Goal: Task Accomplishment & Management: Manage account settings

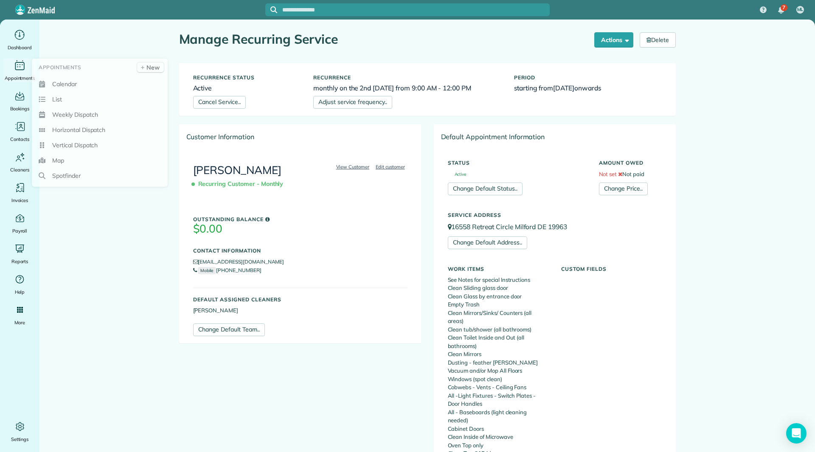
scroll to position [426, 0]
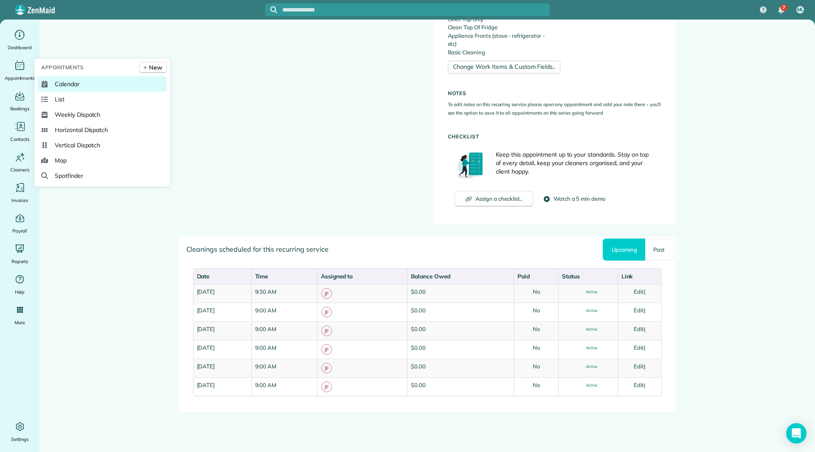
click at [52, 81] on link "Calendar" at bounding box center [102, 83] width 129 height 15
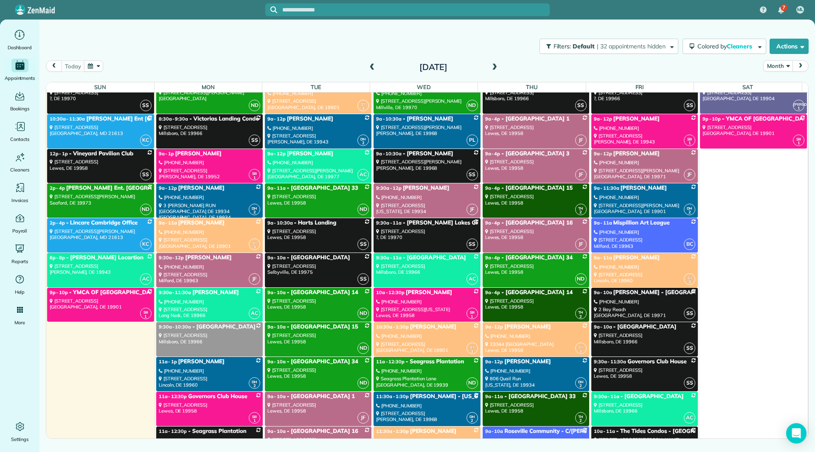
scroll to position [2928, 0]
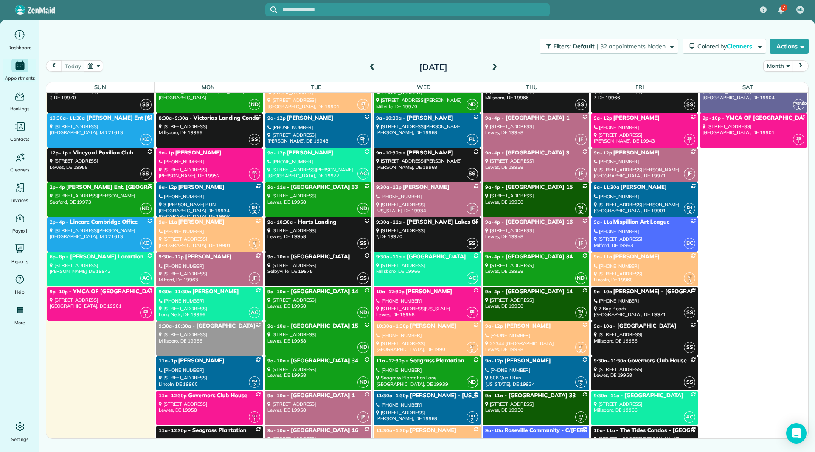
click at [215, 333] on div "24055 Roost Drive Millsboro, DE 19966" at bounding box center [209, 337] width 101 height 12
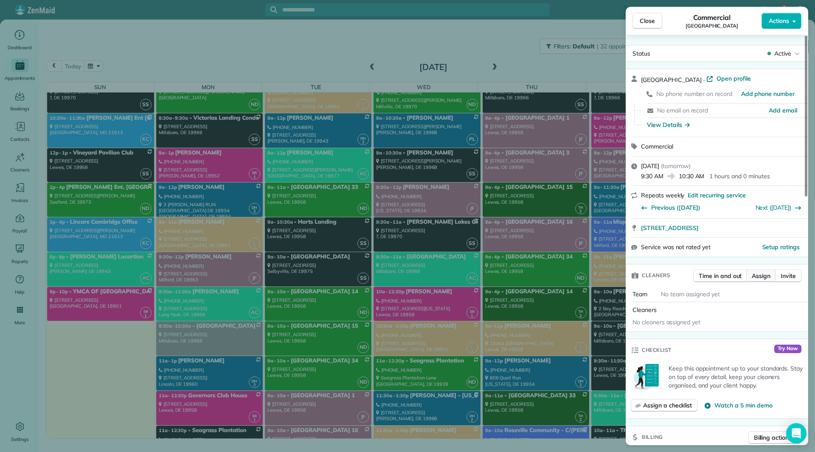
click at [752, 272] on span "Assign" at bounding box center [761, 276] width 19 height 8
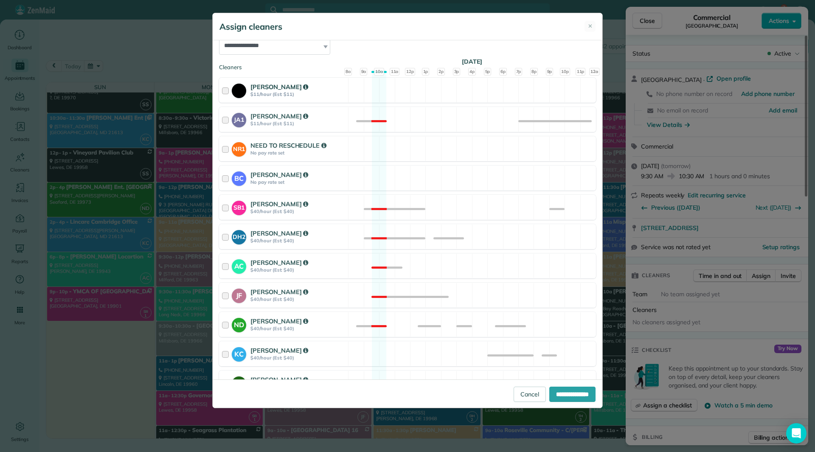
scroll to position [127, 0]
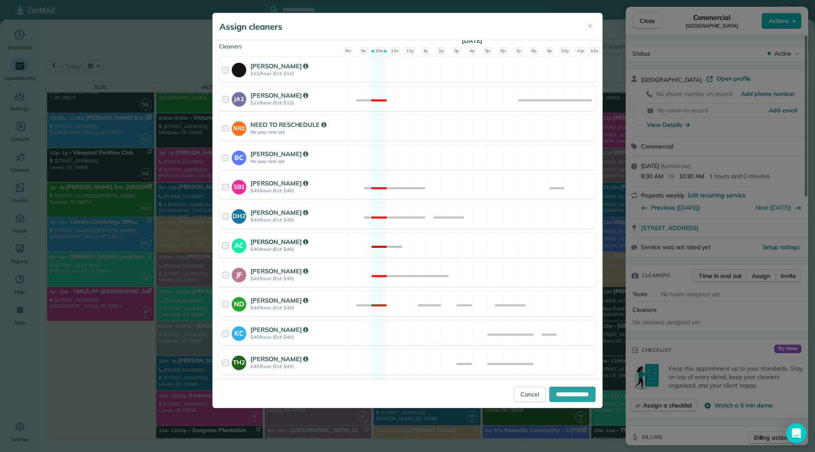
click at [322, 241] on div "Andrea Cole" at bounding box center [297, 241] width 95 height 9
click at [564, 398] on input "**********" at bounding box center [572, 394] width 46 height 15
type input "**********"
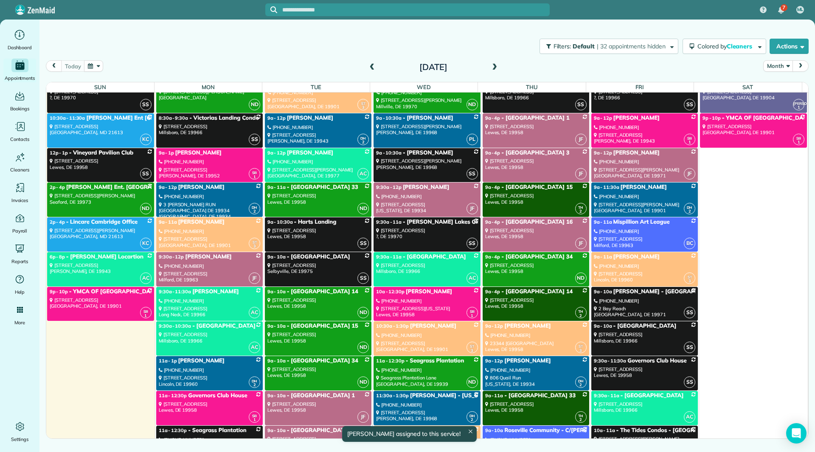
scroll to position [2928, 0]
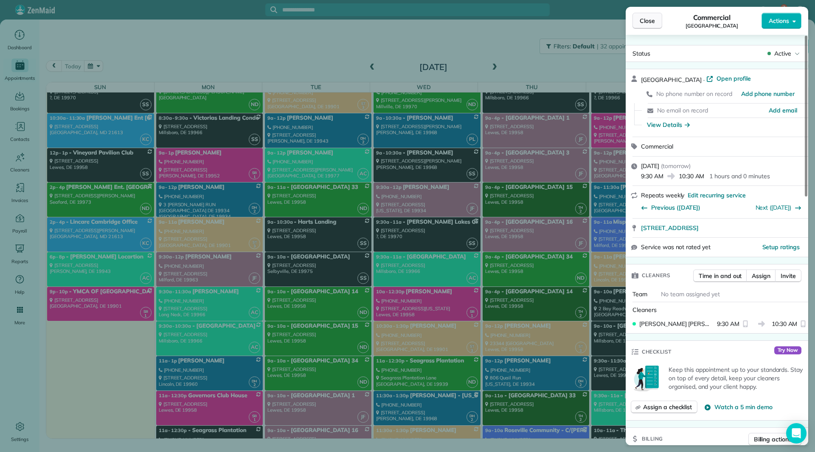
click at [646, 19] on span "Close" at bounding box center [647, 21] width 15 height 8
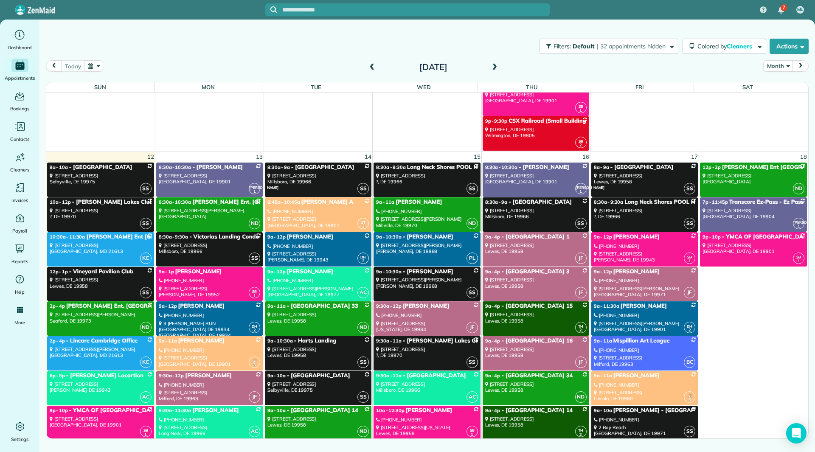
scroll to position [2844, 0]
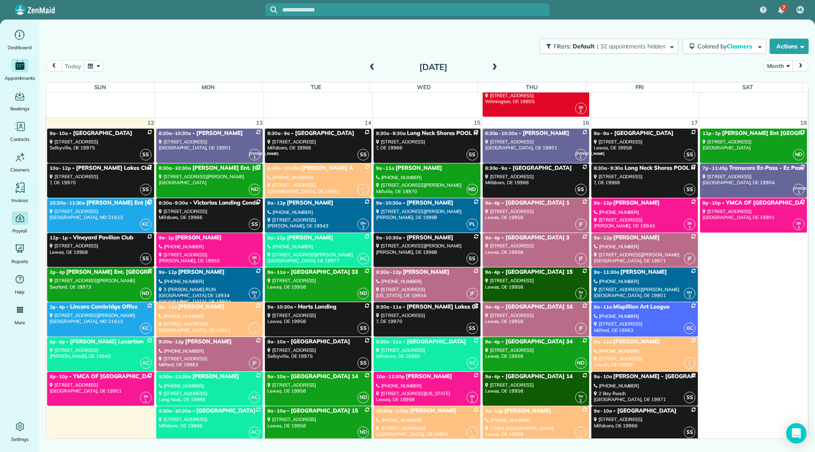
click at [24, 211] on ul "Dashboard Appointments Bookings Contacts Cleaners Invoices Payroll Reports Help…" at bounding box center [19, 235] width 39 height 415
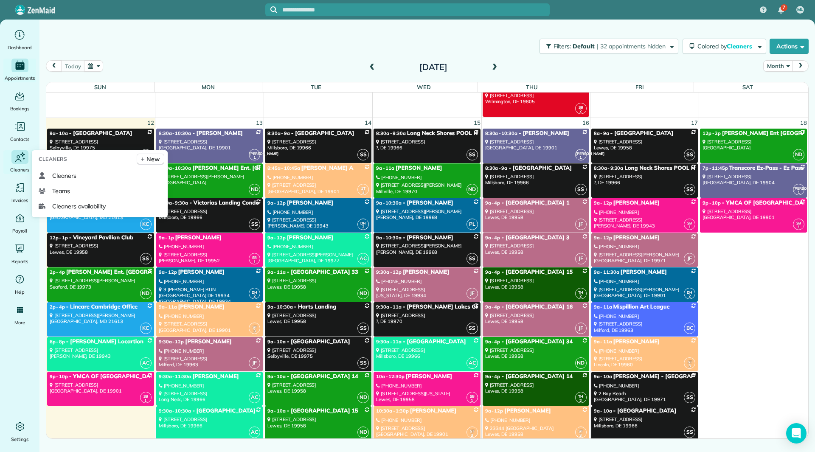
click at [22, 166] on span "Cleaners" at bounding box center [19, 170] width 19 height 8
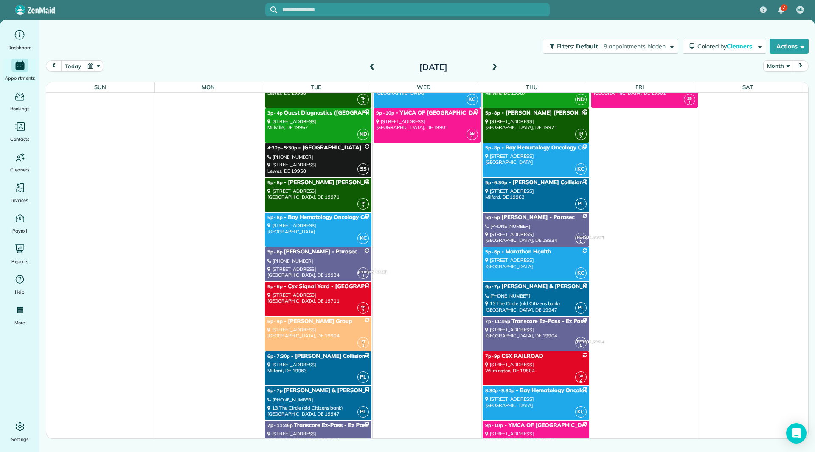
scroll to position [3905, 0]
click at [374, 68] on span at bounding box center [372, 68] width 9 height 8
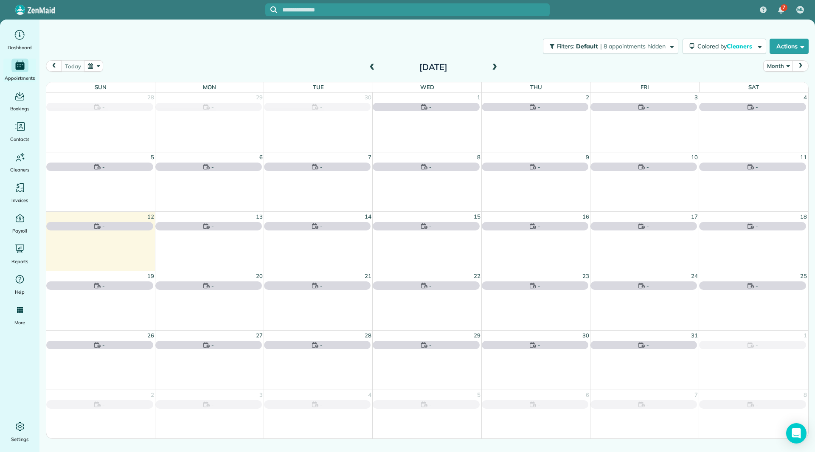
scroll to position [0, 0]
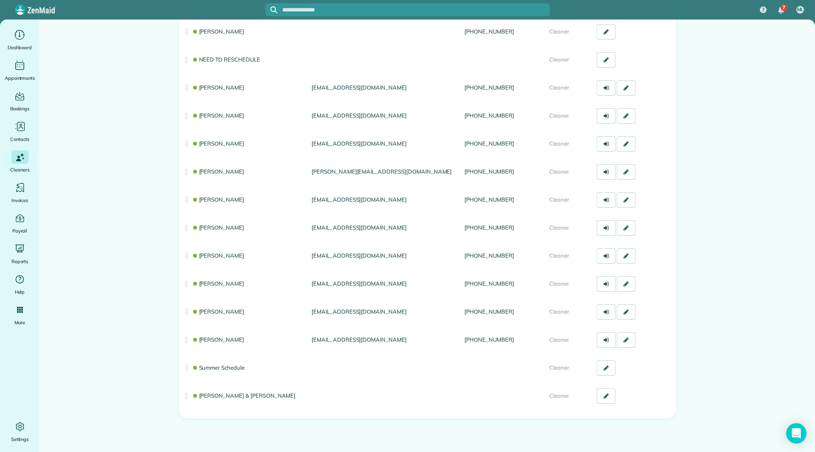
scroll to position [135, 0]
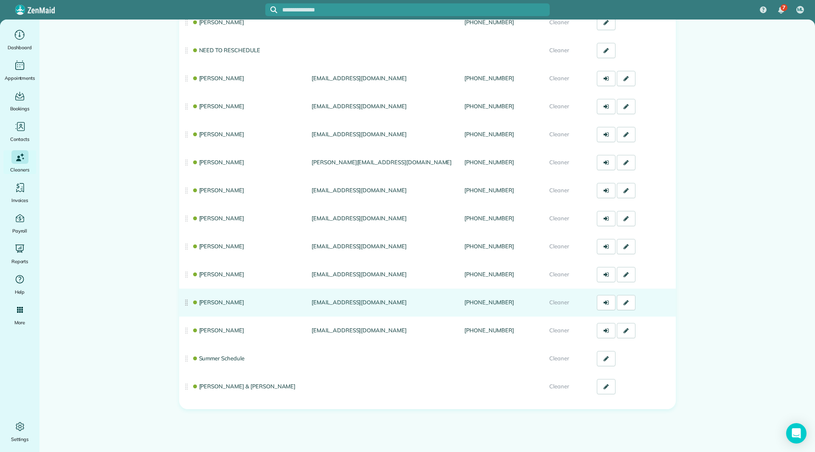
click at [216, 304] on link "Sandi Trowbridge" at bounding box center [218, 302] width 53 height 7
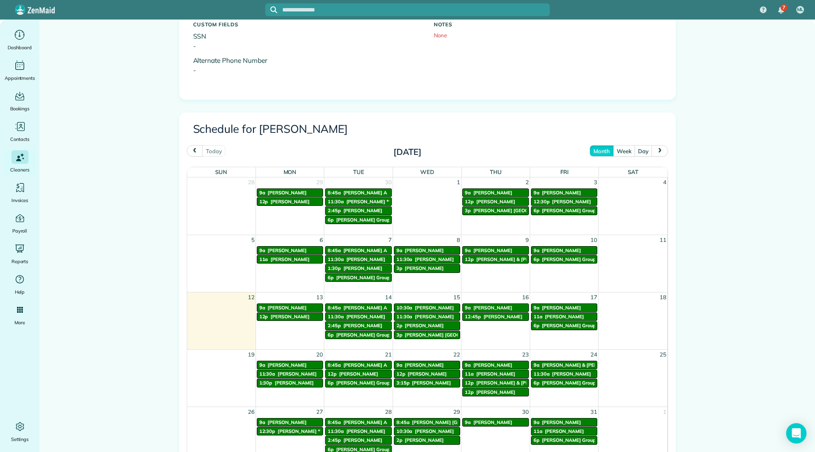
scroll to position [340, 0]
